Goal: Transaction & Acquisition: Purchase product/service

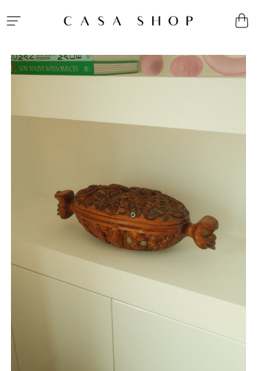
click at [14, 27] on icon "Menu" at bounding box center [13, 20] width 16 height 16
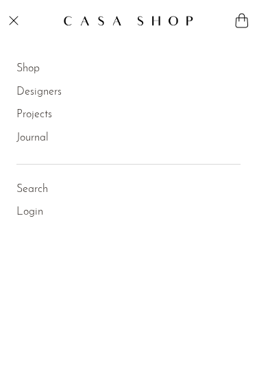
click at [27, 64] on link "Shop" at bounding box center [27, 69] width 23 height 18
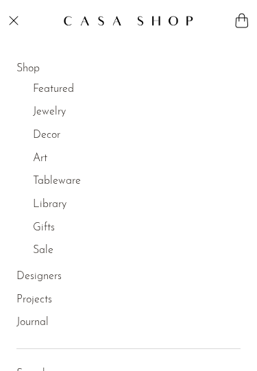
click at [43, 115] on link "Jewelry" at bounding box center [49, 112] width 33 height 18
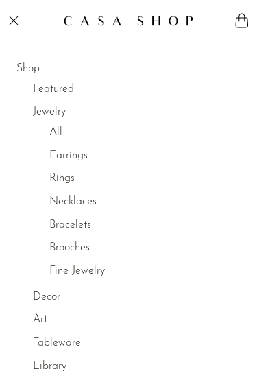
click at [55, 129] on link "All" at bounding box center [55, 133] width 13 height 18
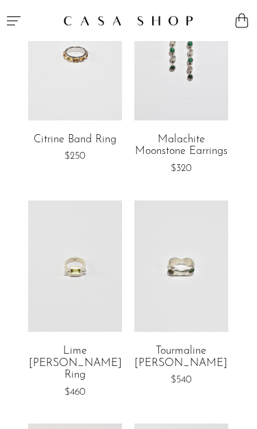
scroll to position [575, 0]
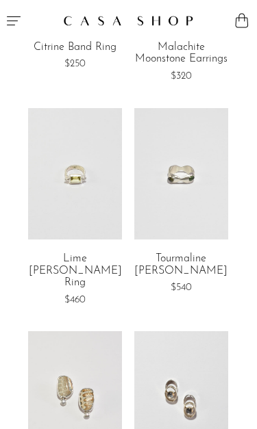
click at [60, 162] on link at bounding box center [75, 173] width 94 height 131
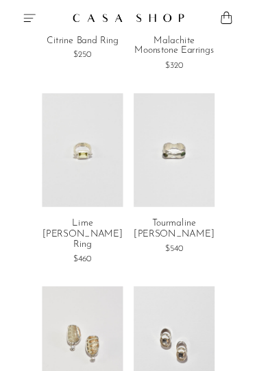
scroll to position [605, 0]
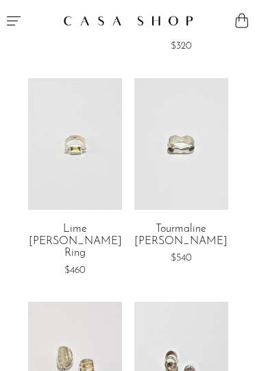
click at [166, 168] on link at bounding box center [181, 143] width 94 height 131
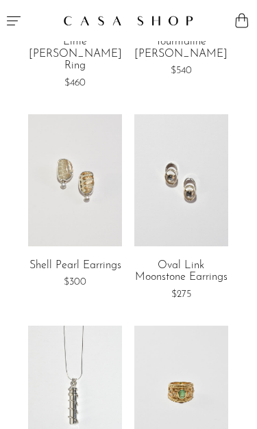
scroll to position [795, 0]
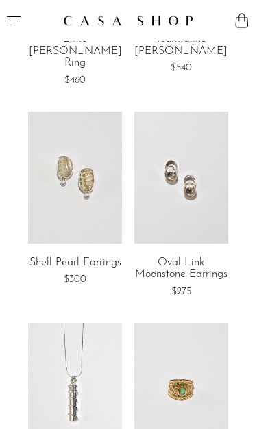
click at [166, 200] on link at bounding box center [181, 177] width 94 height 131
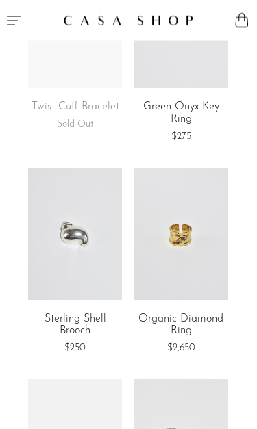
scroll to position [2469, 0]
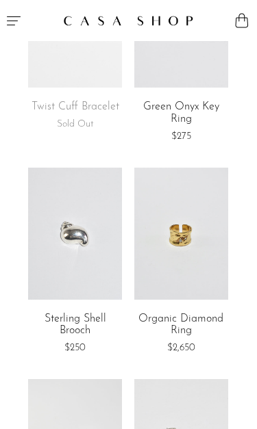
click at [196, 235] on link at bounding box center [181, 233] width 94 height 131
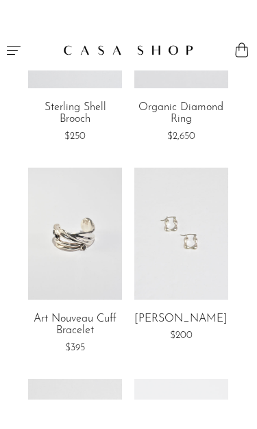
scroll to position [2825, 0]
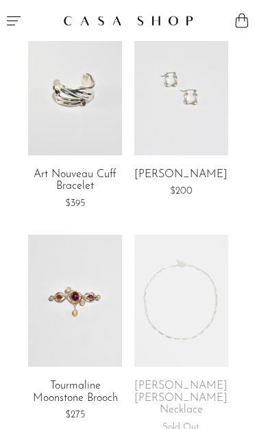
click at [163, 253] on link at bounding box center [181, 300] width 94 height 131
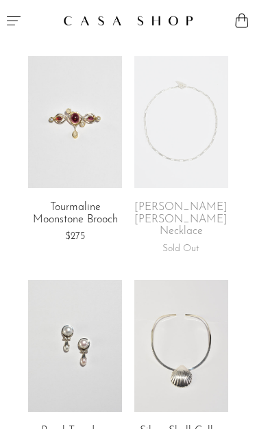
scroll to position [3005, 0]
click at [212, 129] on link at bounding box center [181, 120] width 94 height 131
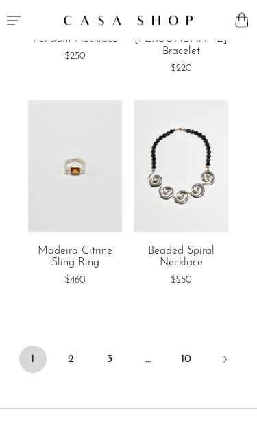
scroll to position [3620, 0]
click at [81, 345] on link "2" at bounding box center [71, 358] width 27 height 27
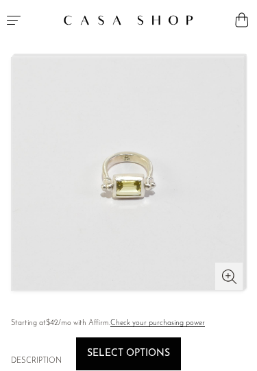
scroll to position [69, 0]
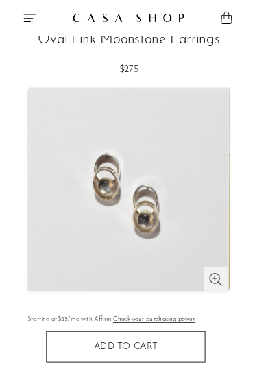
scroll to position [18, 0]
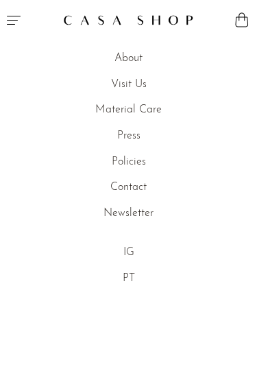
scroll to position [825, 0]
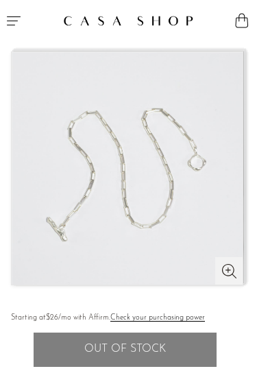
scroll to position [73, 0]
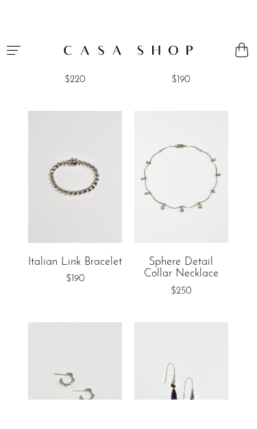
scroll to position [1675, 0]
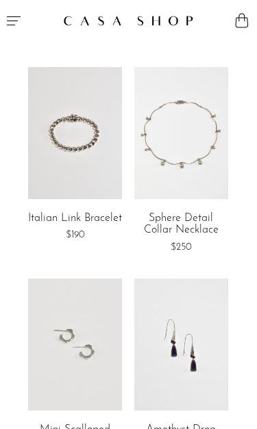
click at [157, 153] on link at bounding box center [181, 132] width 94 height 131
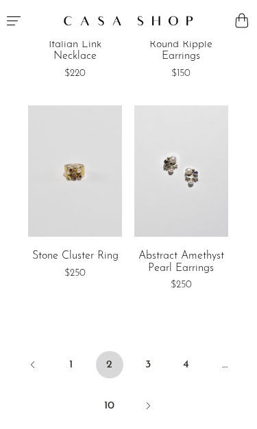
scroll to position [3544, 0]
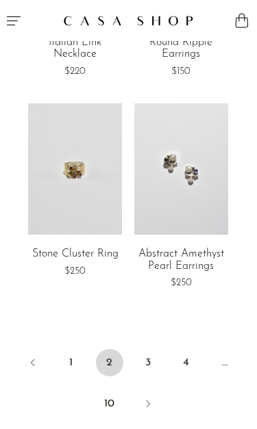
click at [147, 349] on link "3" at bounding box center [147, 362] width 27 height 27
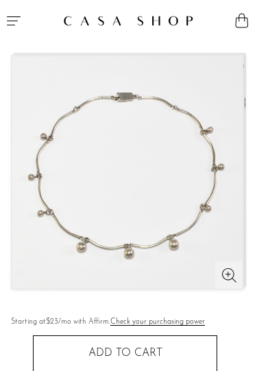
scroll to position [68, 0]
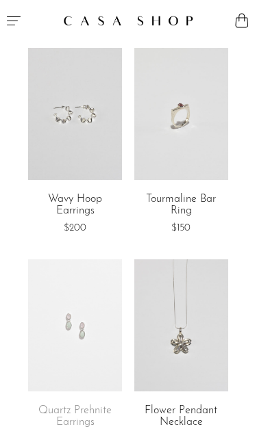
click at [198, 158] on link at bounding box center [181, 113] width 94 height 131
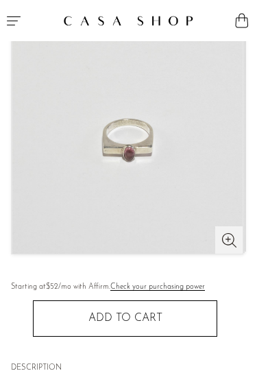
scroll to position [103, 0]
